Goal: Use online tool/utility: Use online tool/utility

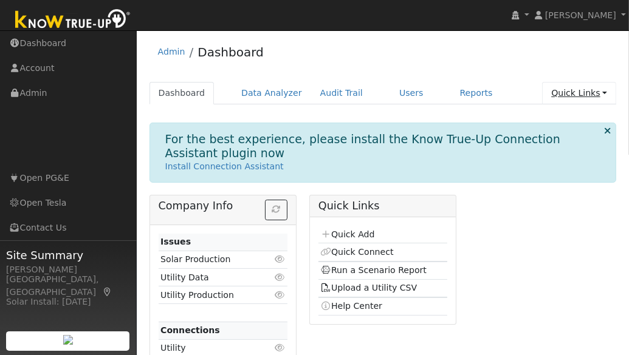
click at [584, 95] on link "Quick Links" at bounding box center [579, 93] width 74 height 22
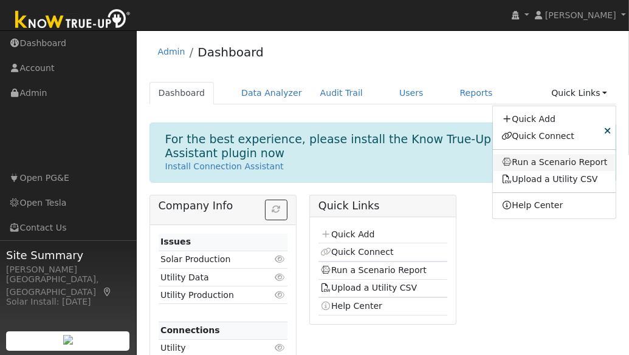
click at [565, 165] on link "Run a Scenario Report" at bounding box center [553, 162] width 123 height 17
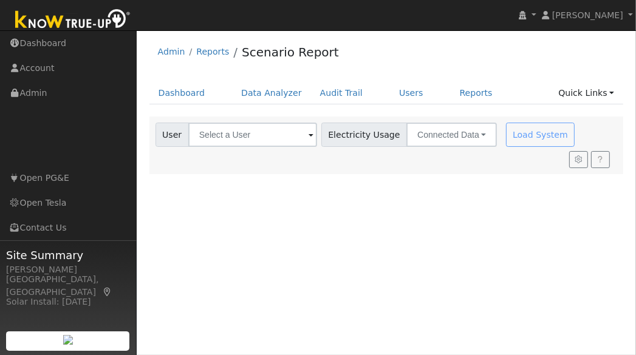
click at [308, 138] on span at bounding box center [310, 136] width 5 height 14
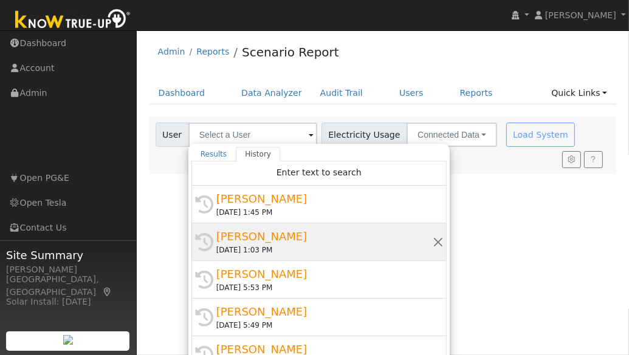
click at [265, 227] on div "History [PERSON_NAME] [DATE] 1:03 PM" at bounding box center [318, 242] width 255 height 38
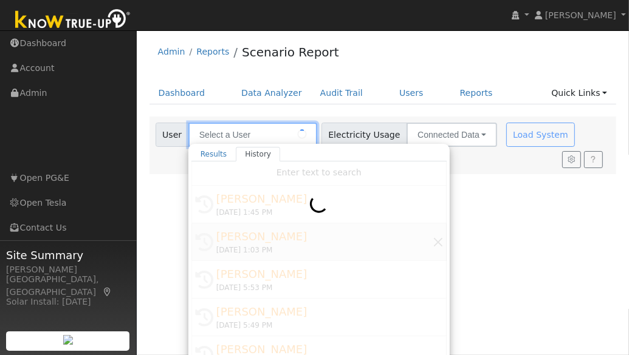
type input "[PERSON_NAME]"
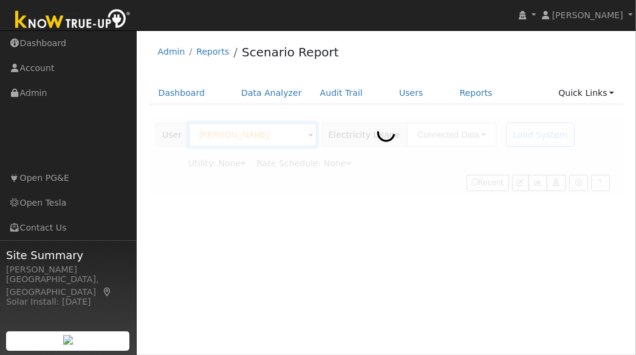
type input "Pacific Gas & Electric"
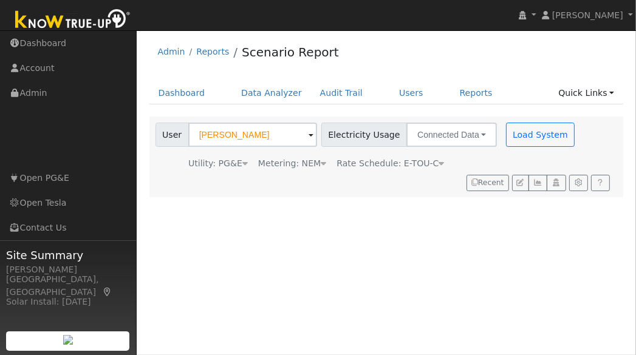
click at [439, 162] on icon at bounding box center [441, 163] width 5 height 9
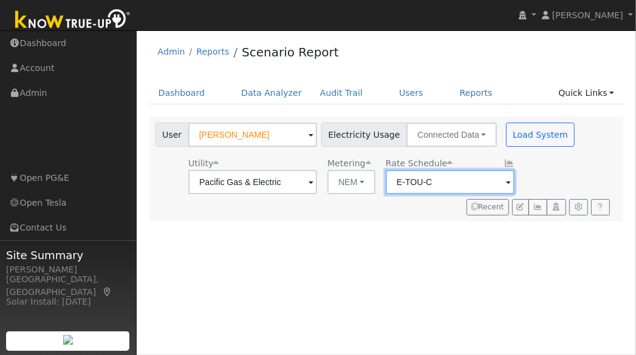
click at [429, 181] on input "E-TOU-C" at bounding box center [450, 182] width 129 height 24
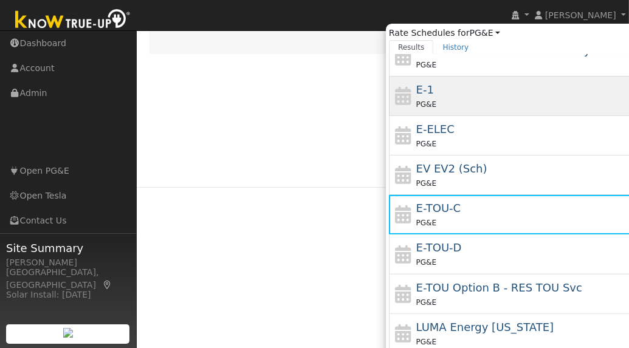
scroll to position [194, 0]
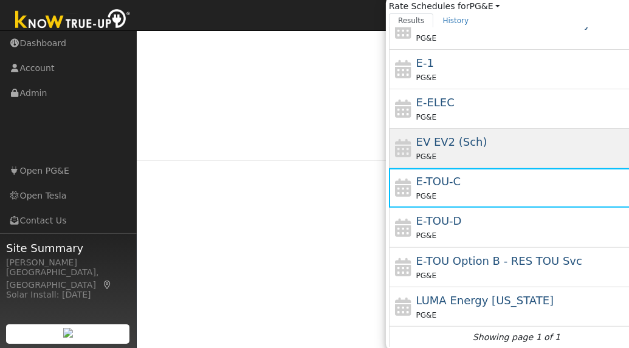
click at [463, 137] on span "EV EV2 (Sch)" at bounding box center [451, 141] width 71 height 13
type input "EV EV2 (Sch)"
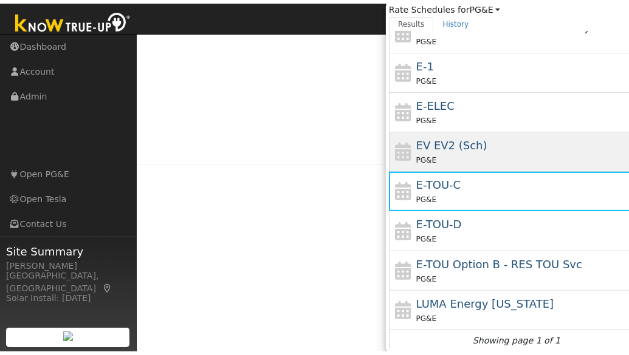
scroll to position [0, 0]
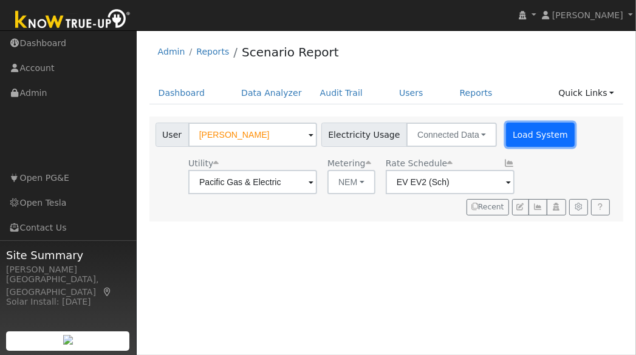
click at [517, 141] on button "Load System" at bounding box center [540, 135] width 69 height 24
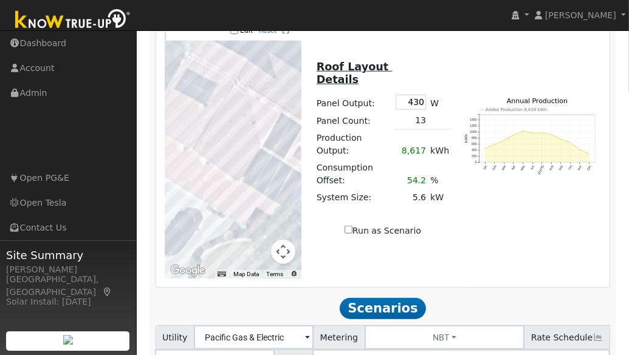
scroll to position [1010, 0]
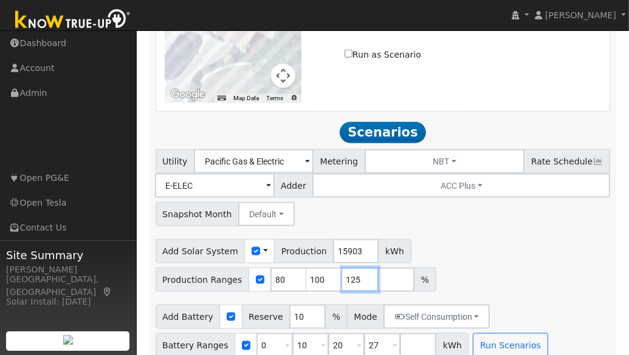
drag, startPoint x: 355, startPoint y: 262, endPoint x: 333, endPoint y: 257, distance: 22.4
click at [334, 268] on div "Production Ranges 80 100 125 %" at bounding box center [295, 280] width 281 height 24
type input "105"
drag, startPoint x: 280, startPoint y: 265, endPoint x: 266, endPoint y: 261, distance: 14.8
click at [270, 268] on input "80" at bounding box center [288, 280] width 36 height 24
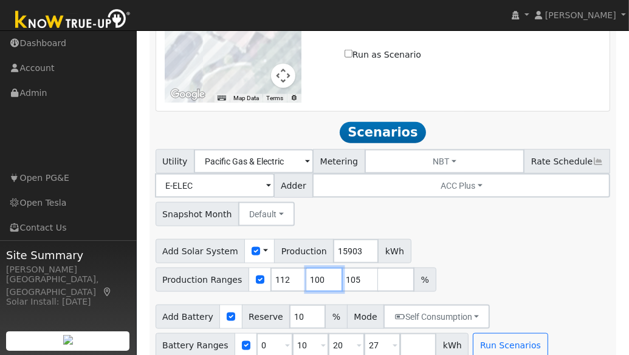
type input "100"
type input "105"
type input "112"
drag, startPoint x: 318, startPoint y: 262, endPoint x: 296, endPoint y: 259, distance: 21.5
click at [296, 268] on div "Production Ranges 100 105 112 %" at bounding box center [295, 280] width 281 height 24
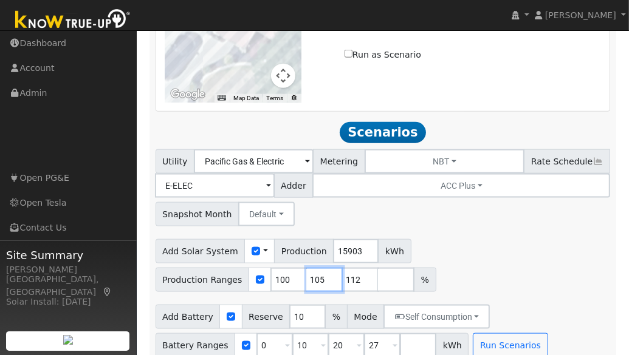
type input "112"
drag, startPoint x: 341, startPoint y: 328, endPoint x: 319, endPoint y: 323, distance: 22.4
click at [319, 333] on div "Battery Ranges 0 Overrides Reserve % Mode None None Self Consumption Peak Savin…" at bounding box center [311, 345] width 313 height 24
type input "27"
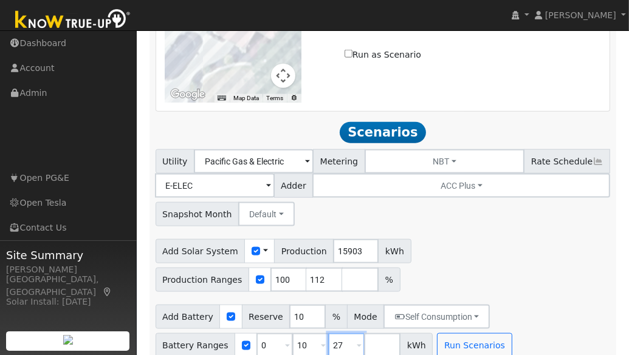
type input "27"
drag, startPoint x: 306, startPoint y: 333, endPoint x: 273, endPoint y: 322, distance: 35.3
click at [273, 333] on div "Battery Ranges 0 Overrides Reserve % Mode None None Self Consumption Peak Savin…" at bounding box center [294, 345] width 278 height 24
type input "27"
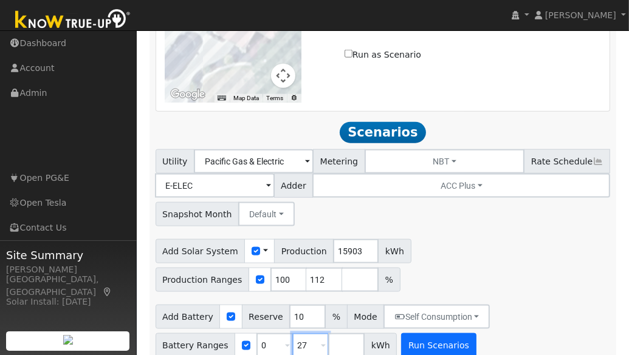
type input "27"
click at [417, 336] on button "Run Scenarios" at bounding box center [438, 345] width 75 height 24
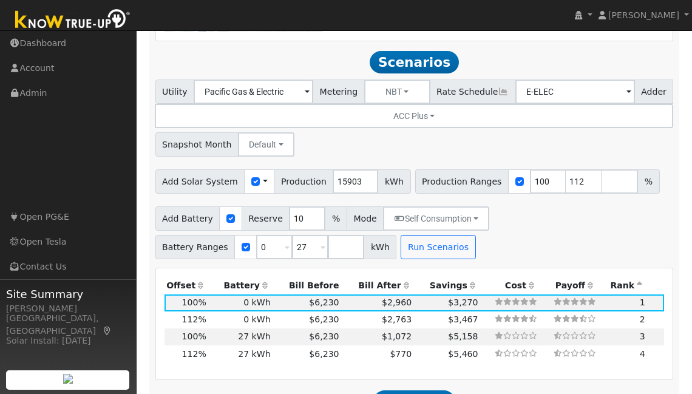
scroll to position [1109, 0]
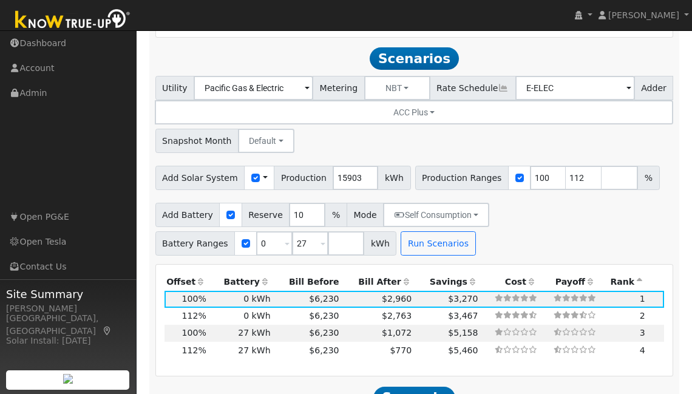
click at [606, 308] on td "2" at bounding box center [622, 316] width 49 height 17
type input "11.9"
type input "$39,184"
type input "$11,755"
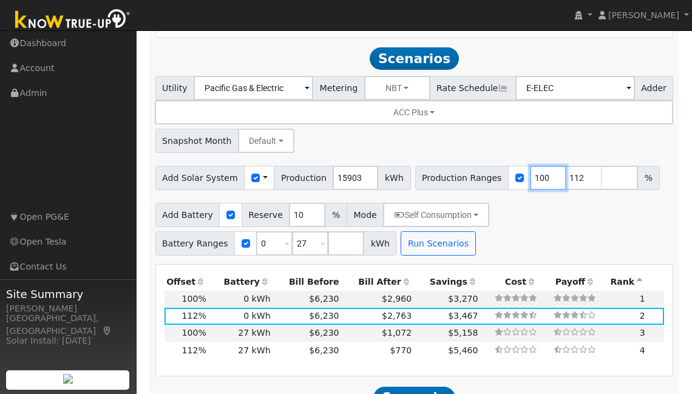
click at [532, 167] on input "100" at bounding box center [548, 178] width 36 height 24
type input "105"
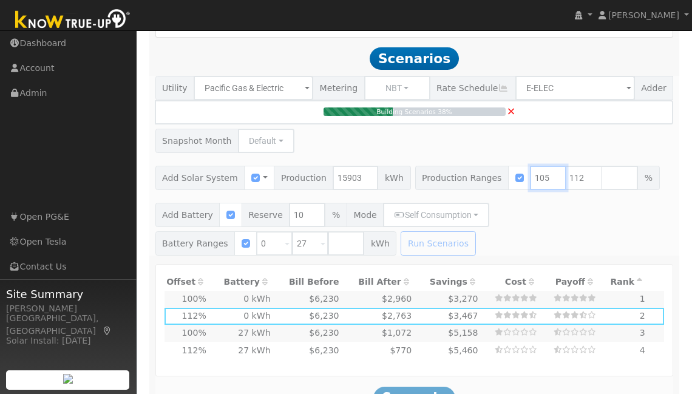
scroll to position [1111, 0]
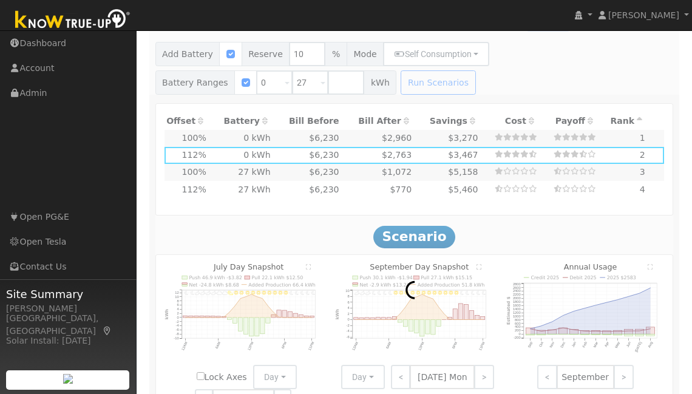
type input "11.1"
type input "$36,736"
type input "$11,021"
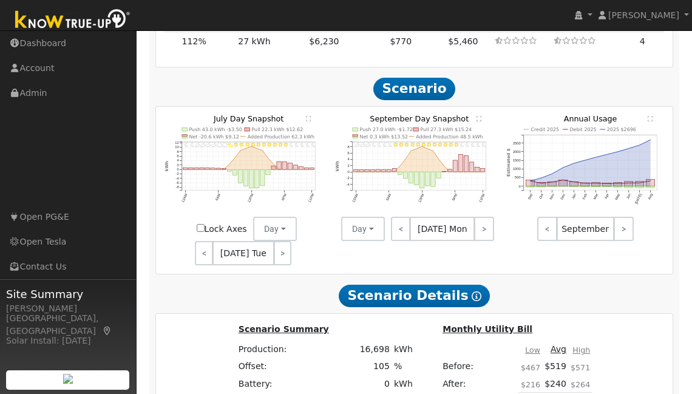
scroll to position [1434, 0]
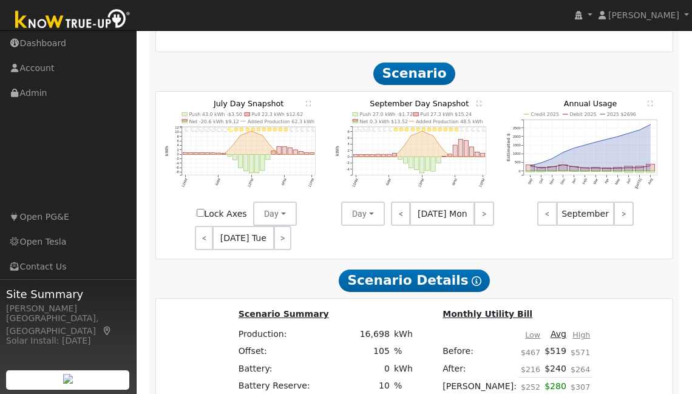
drag, startPoint x: 693, startPoint y: 234, endPoint x: 528, endPoint y: 179, distance: 174.4
click at [528, 179] on icon "Credit 2025 Debit 2025 2025 $2696 Sep Oct Nov Dec Jan Feb Mar Apr May Jun [DATE…" at bounding box center [585, 153] width 158 height 106
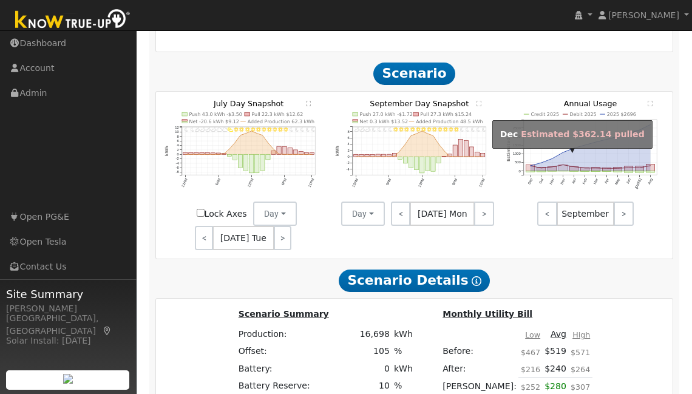
click at [563, 165] on rect "onclick=""" at bounding box center [563, 168] width 9 height 6
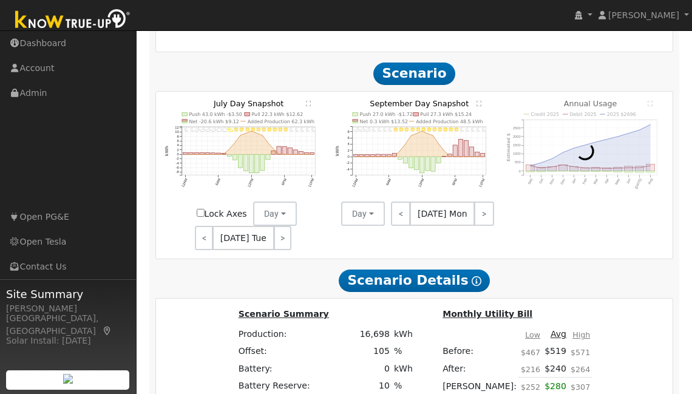
drag, startPoint x: 528, startPoint y: 179, endPoint x: 562, endPoint y: 160, distance: 38.0
click at [562, 160] on div at bounding box center [585, 151] width 171 height 102
click at [563, 157] on div at bounding box center [585, 151] width 171 height 102
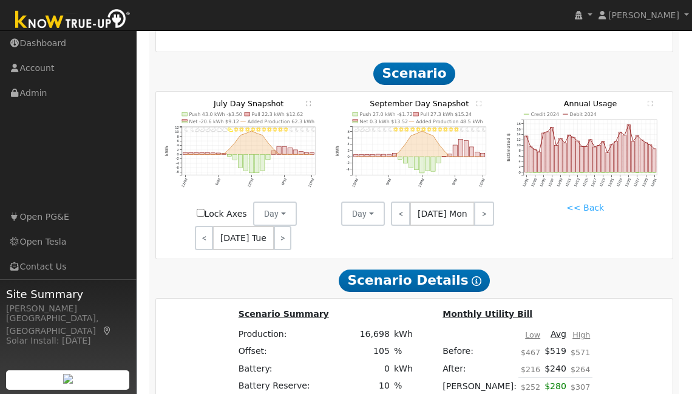
drag, startPoint x: 562, startPoint y: 160, endPoint x: 574, endPoint y: 198, distance: 39.6
click at [574, 202] on link "<< Back" at bounding box center [586, 208] width 38 height 13
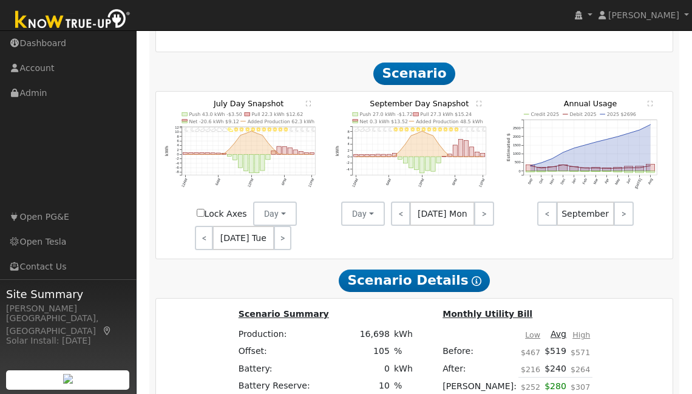
drag, startPoint x: 574, startPoint y: 198, endPoint x: 561, endPoint y: 172, distance: 29.3
click at [561, 178] on text "Dec" at bounding box center [563, 181] width 6 height 7
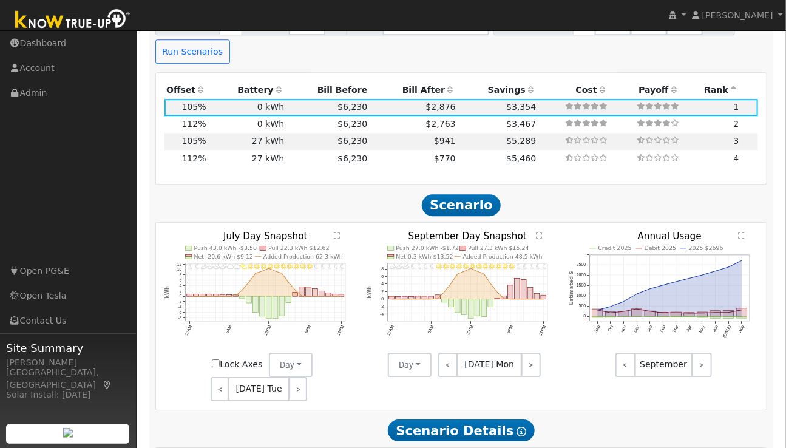
scroll to position [1281, 0]
drag, startPoint x: 561, startPoint y: 172, endPoint x: 589, endPoint y: 203, distance: 42.6
click at [589, 353] on div "< September >" at bounding box center [664, 365] width 202 height 24
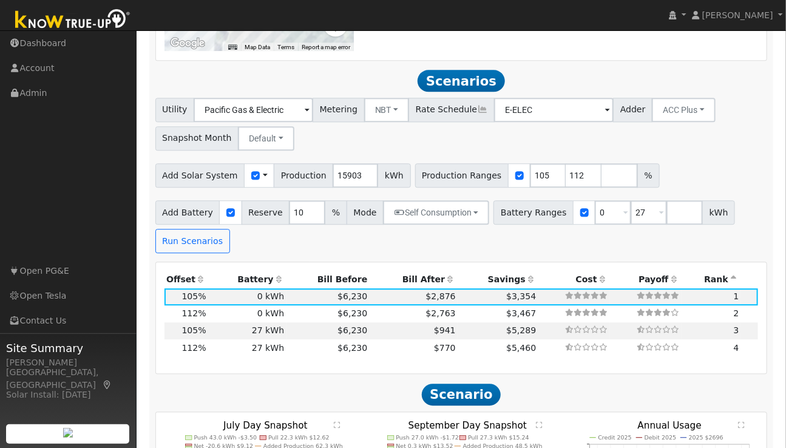
scroll to position [1089, 0]
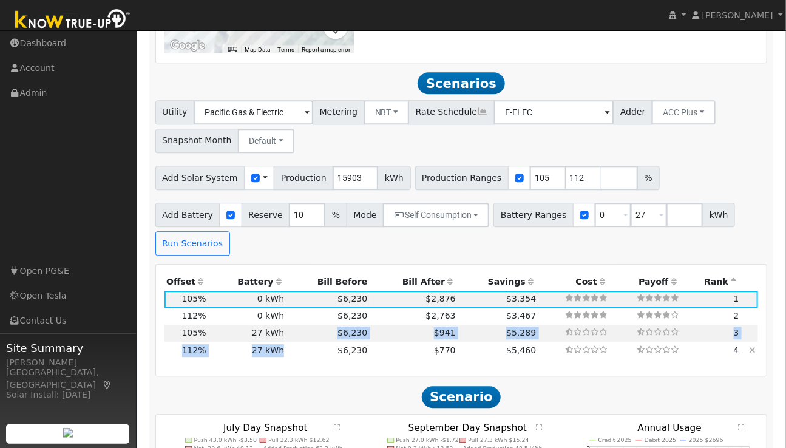
drag, startPoint x: 589, startPoint y: 203, endPoint x: 285, endPoint y: 182, distance: 305.0
click at [285, 291] on tbody "16,698 kWh 105% 0 kWh 10% $6,230 $2,876 $3,354 1 17,811 kWh 112% 0 kWh 10% $6,2…" at bounding box center [462, 325] width 595 height 69
drag, startPoint x: 285, startPoint y: 182, endPoint x: 284, endPoint y: 196, distance: 14.0
click at [287, 342] on td "$6,230" at bounding box center [328, 350] width 83 height 17
type input "11.9"
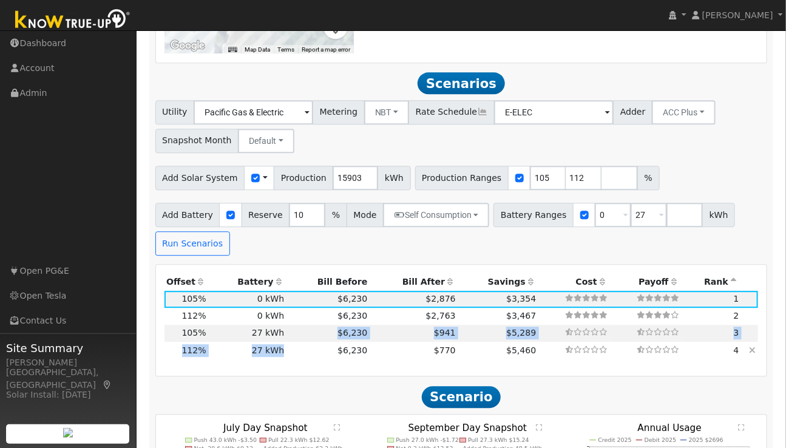
type input "$39,184"
type input "$21,157"
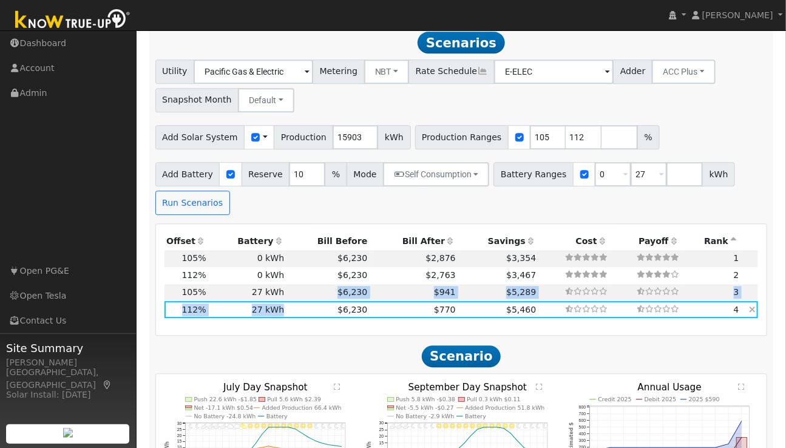
scroll to position [1139, 0]
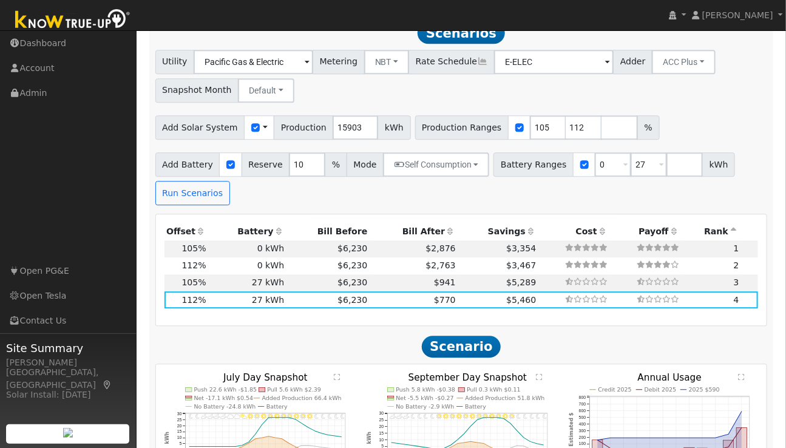
drag, startPoint x: 284, startPoint y: 196, endPoint x: 760, endPoint y: 263, distance: 480.8
click at [635, 355] on div "Credit 2025 Debit 2025 2025 $590 Jan Feb Mar Apr May Jun [DATE] Aug Sep Oct Nov…" at bounding box center [664, 433] width 202 height 121
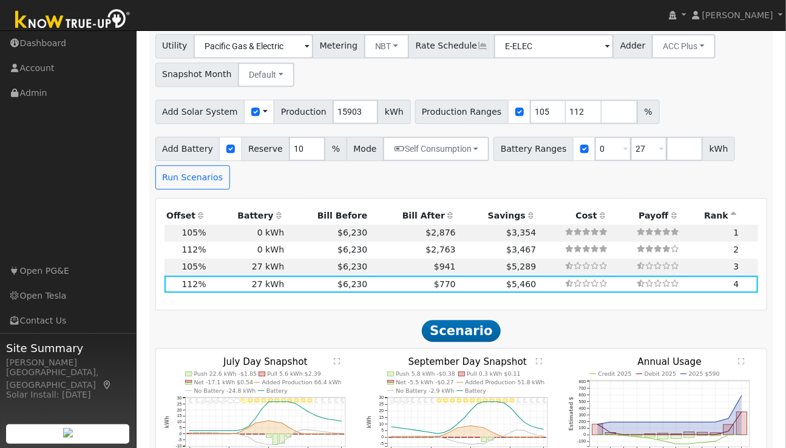
scroll to position [1156, 0]
drag, startPoint x: 760, startPoint y: 263, endPoint x: 701, endPoint y: 333, distance: 91.8
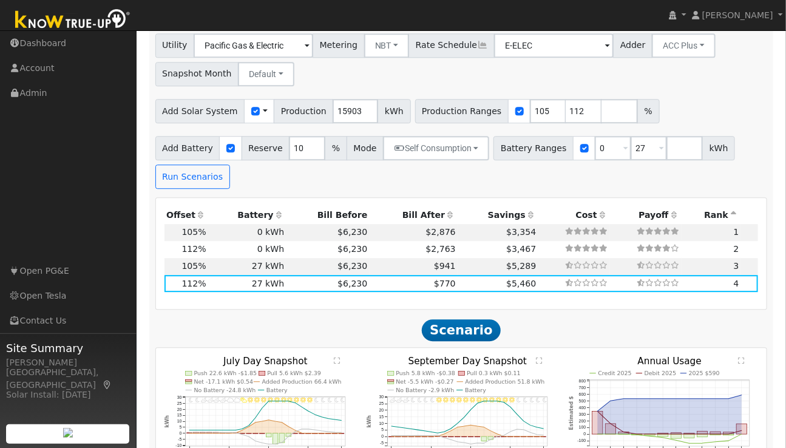
drag, startPoint x: 703, startPoint y: 333, endPoint x: 625, endPoint y: 332, distance: 77.7
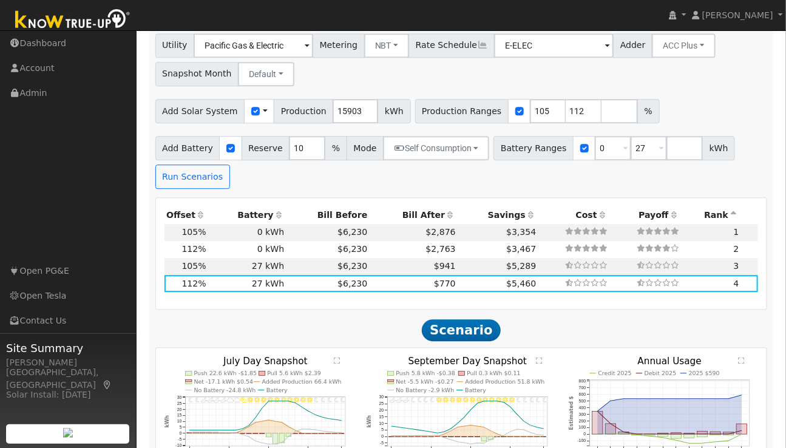
drag, startPoint x: 633, startPoint y: 329, endPoint x: 598, endPoint y: 329, distance: 35.2
drag, startPoint x: 598, startPoint y: 329, endPoint x: 628, endPoint y: 327, distance: 29.8
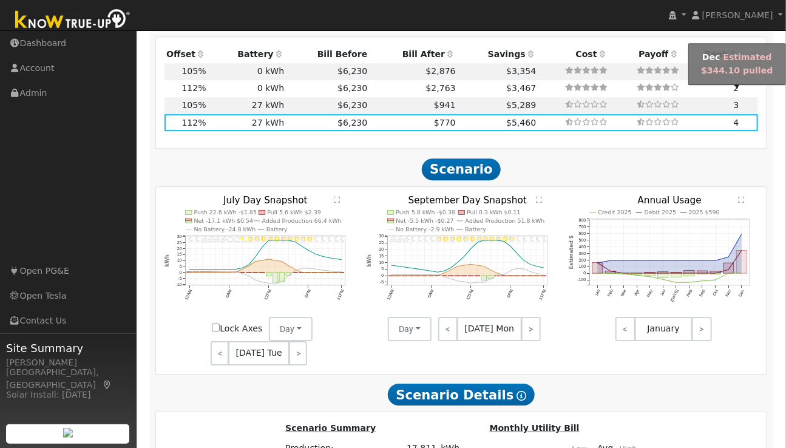
scroll to position [1316, 0]
